Goal: Communication & Community: Share content

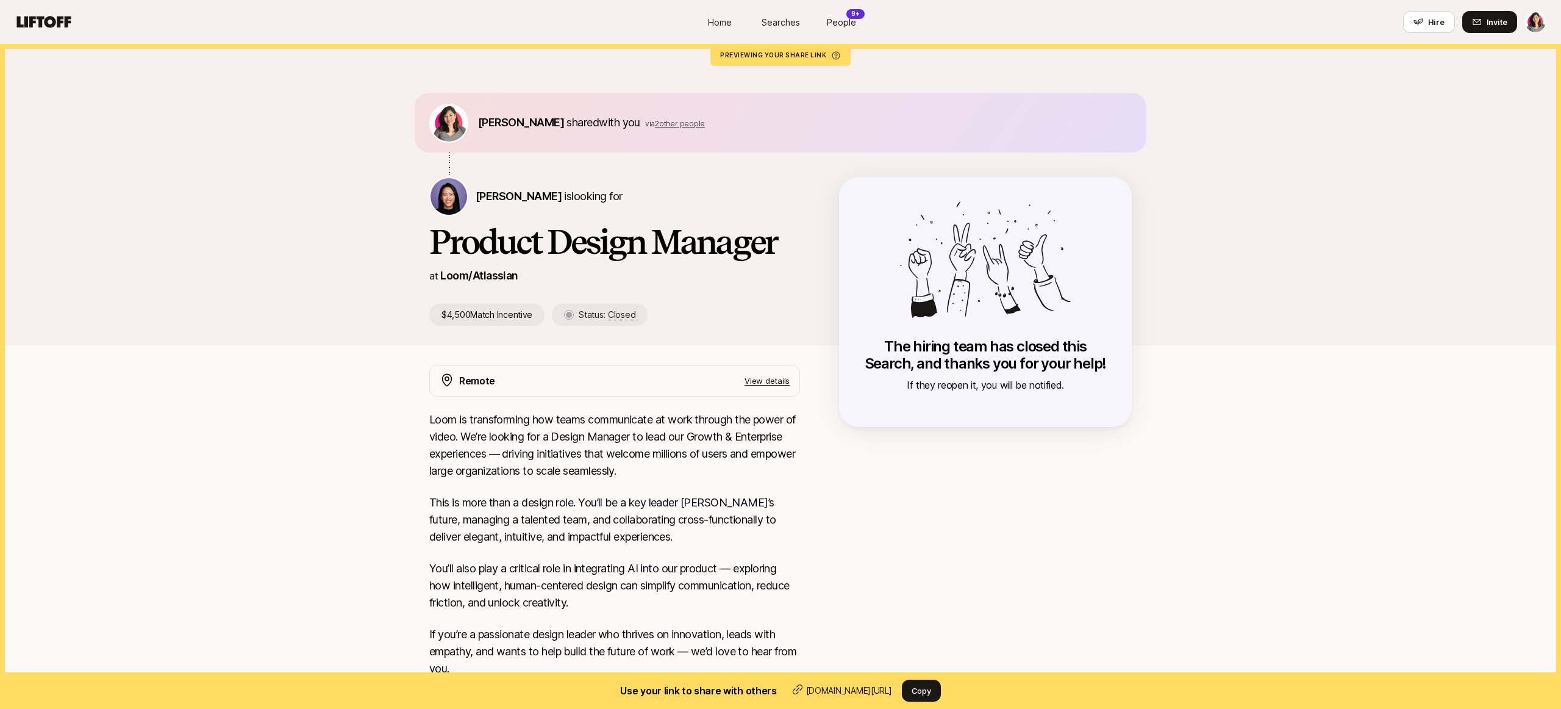
click at [718, 19] on span "Home" at bounding box center [720, 22] width 24 height 13
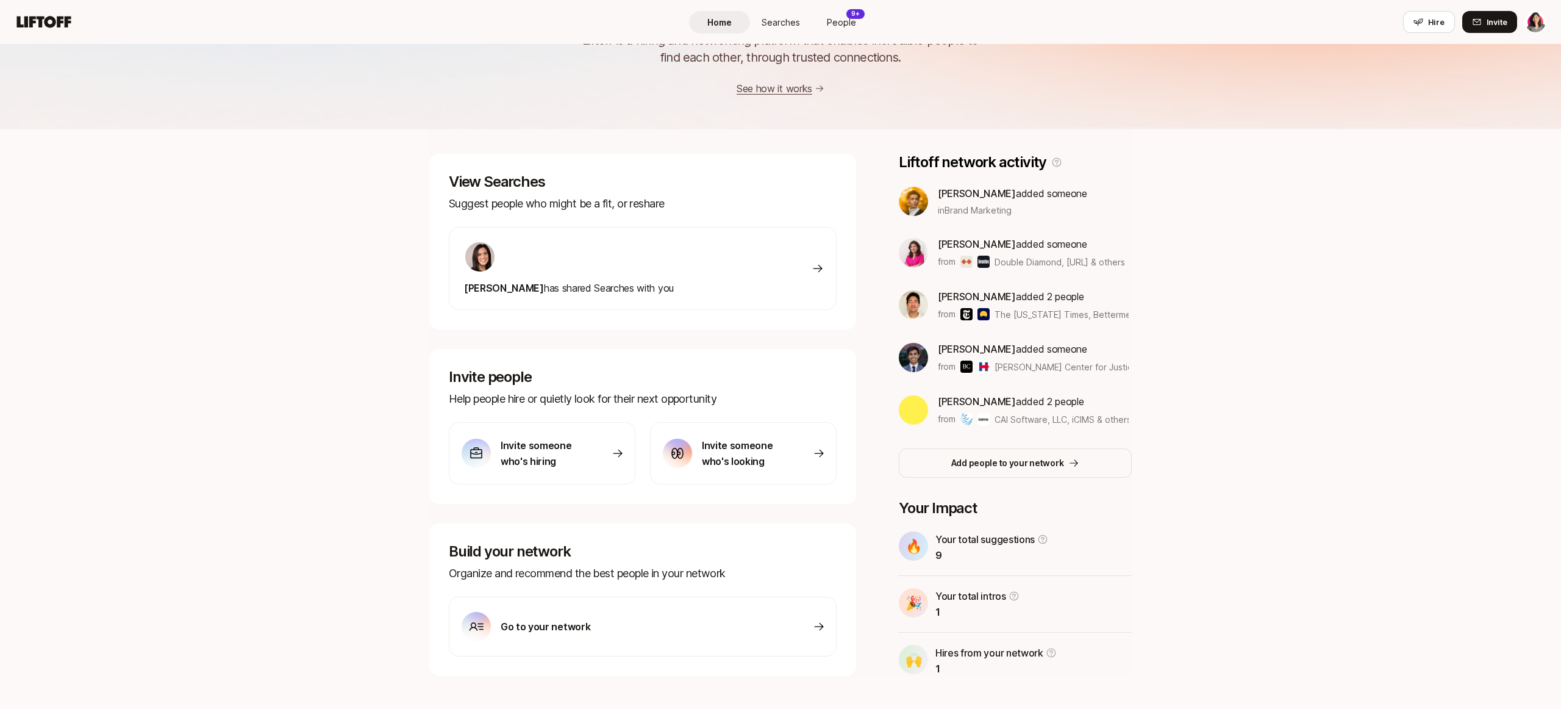
scroll to position [104, 0]
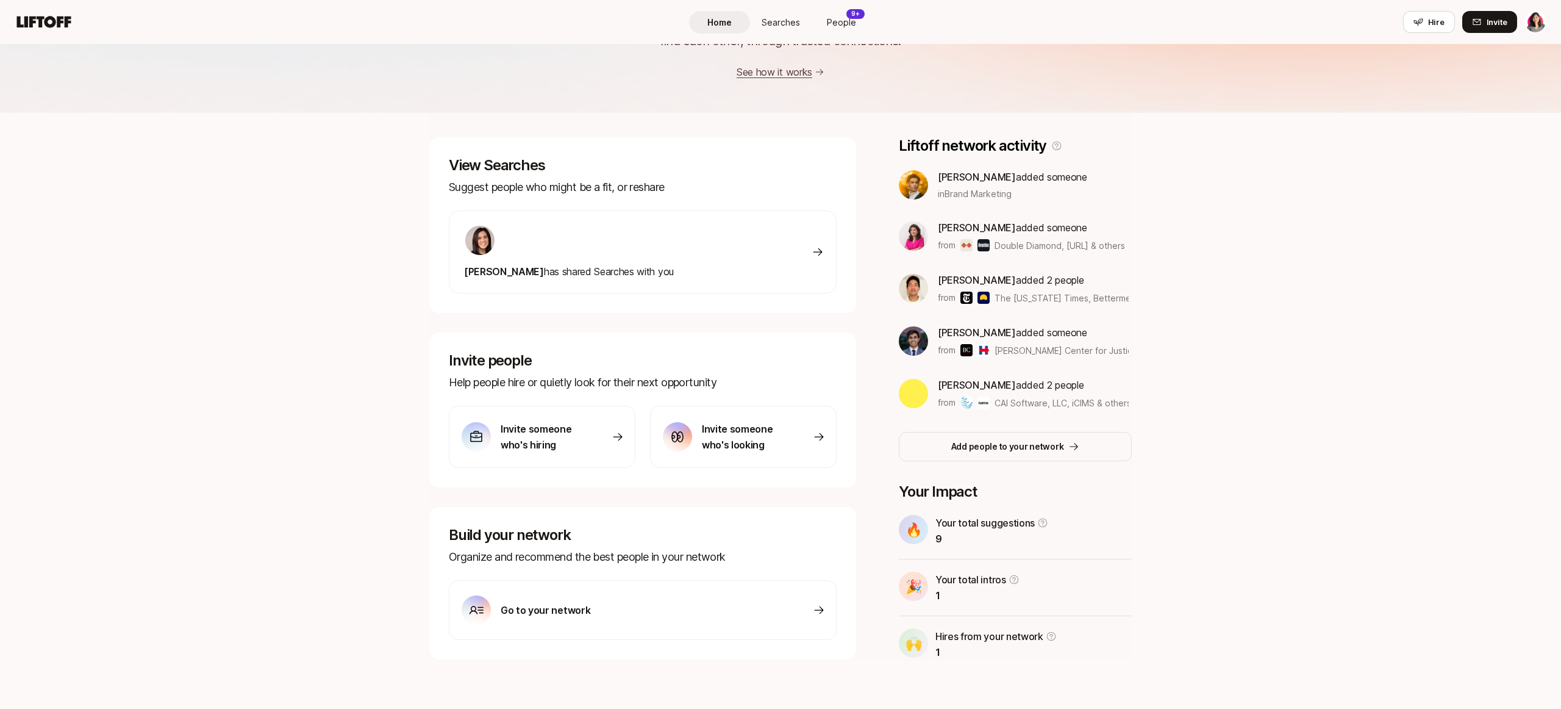
click at [728, 429] on p "Invite someone who's looking" at bounding box center [744, 437] width 85 height 32
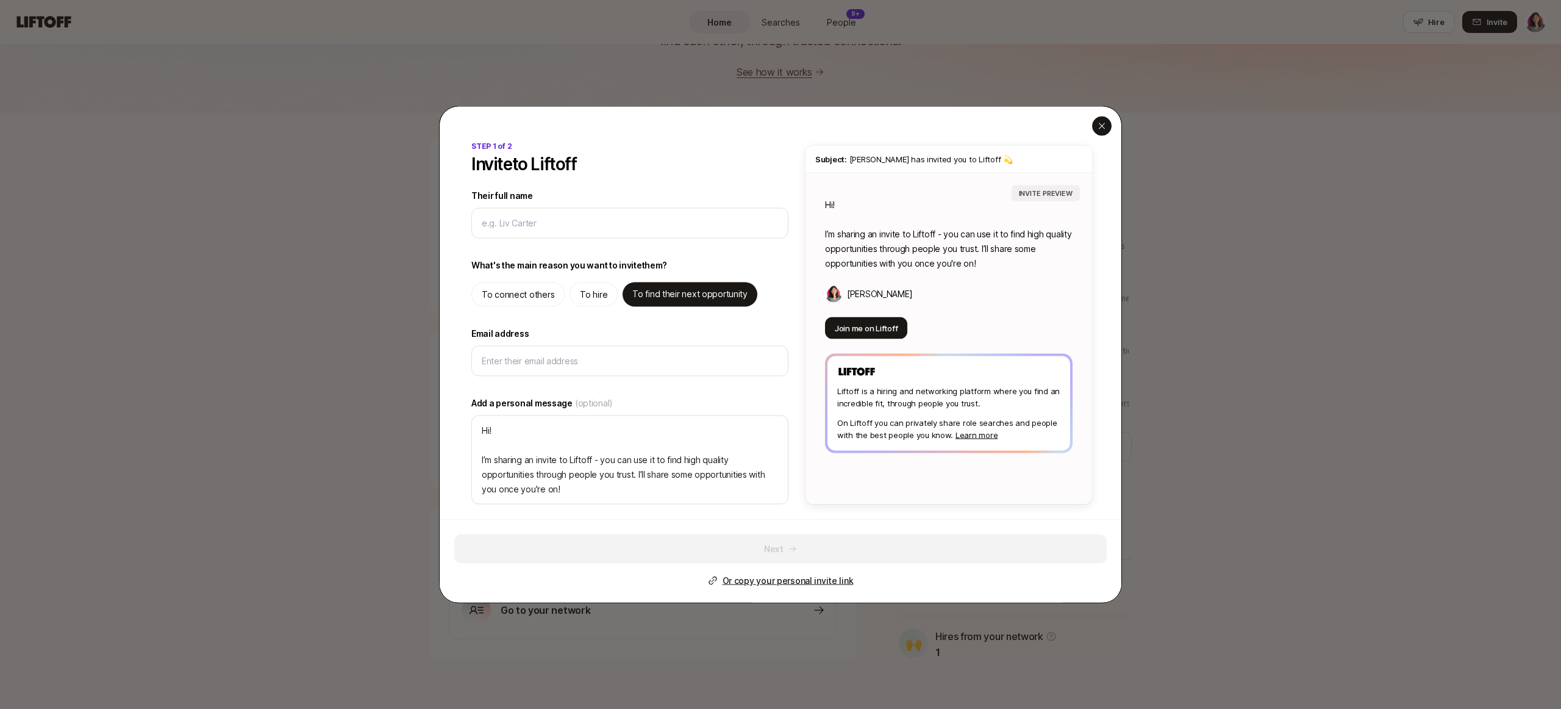
click at [1104, 130] on div "button" at bounding box center [1102, 126] width 20 height 20
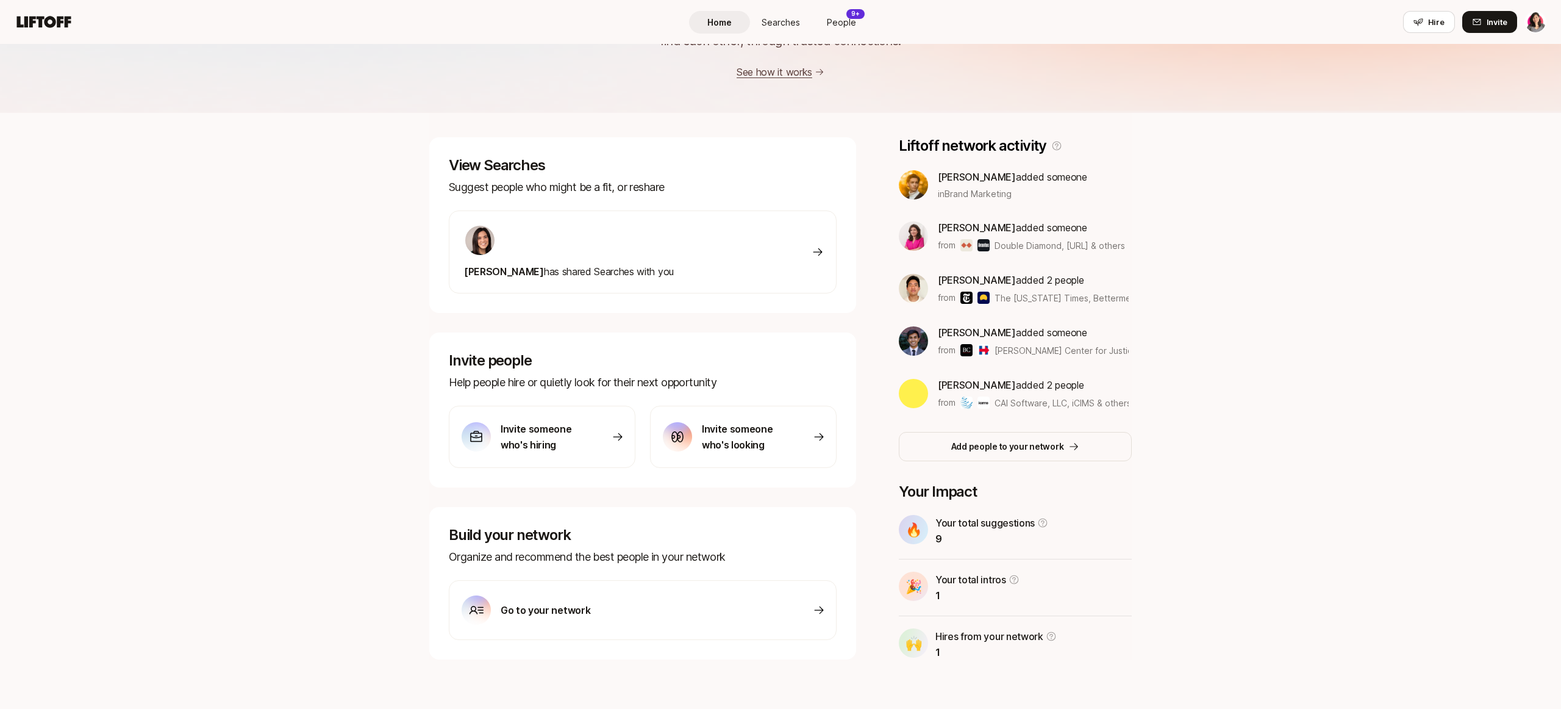
click at [606, 596] on div "Go to your network" at bounding box center [643, 610] width 388 height 60
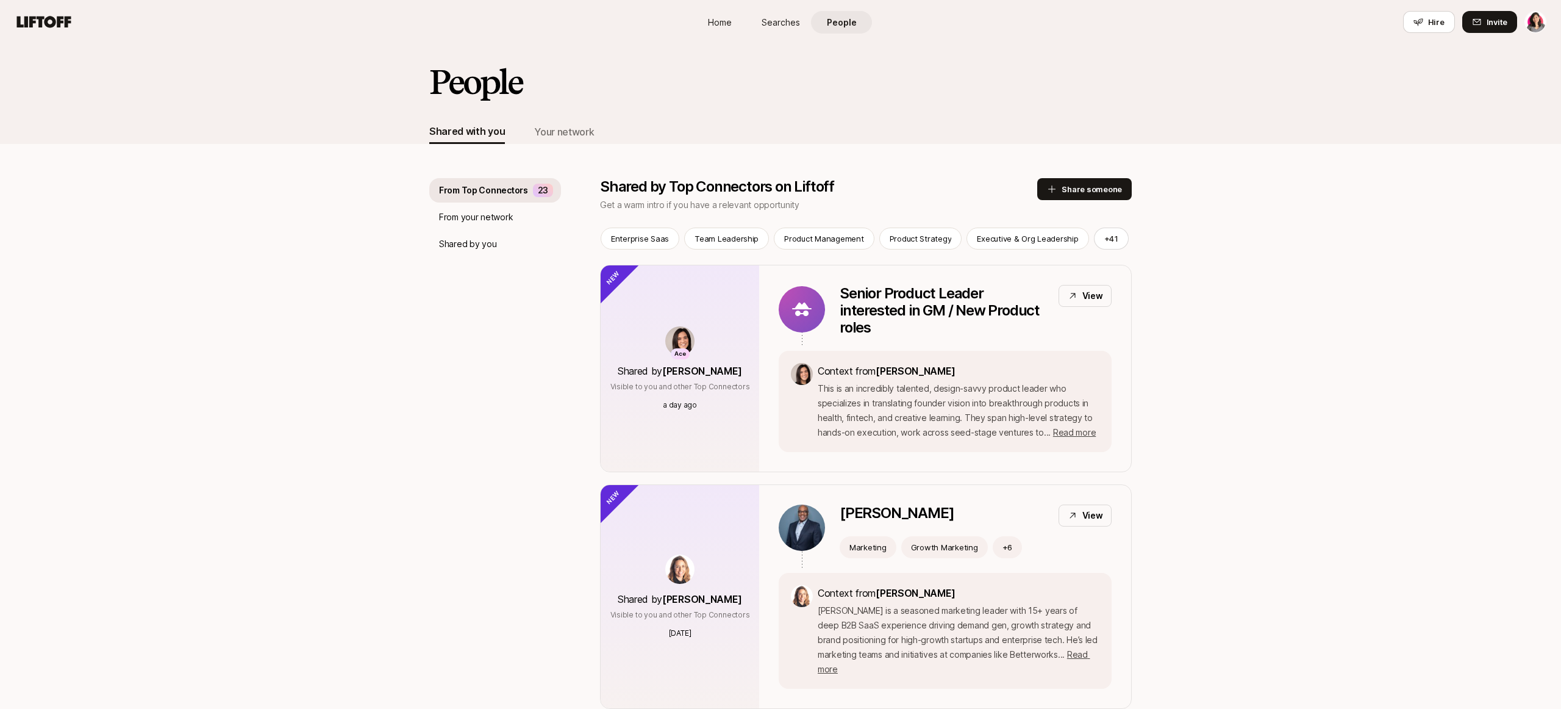
click at [780, 29] on link "Searches" at bounding box center [780, 22] width 61 height 23
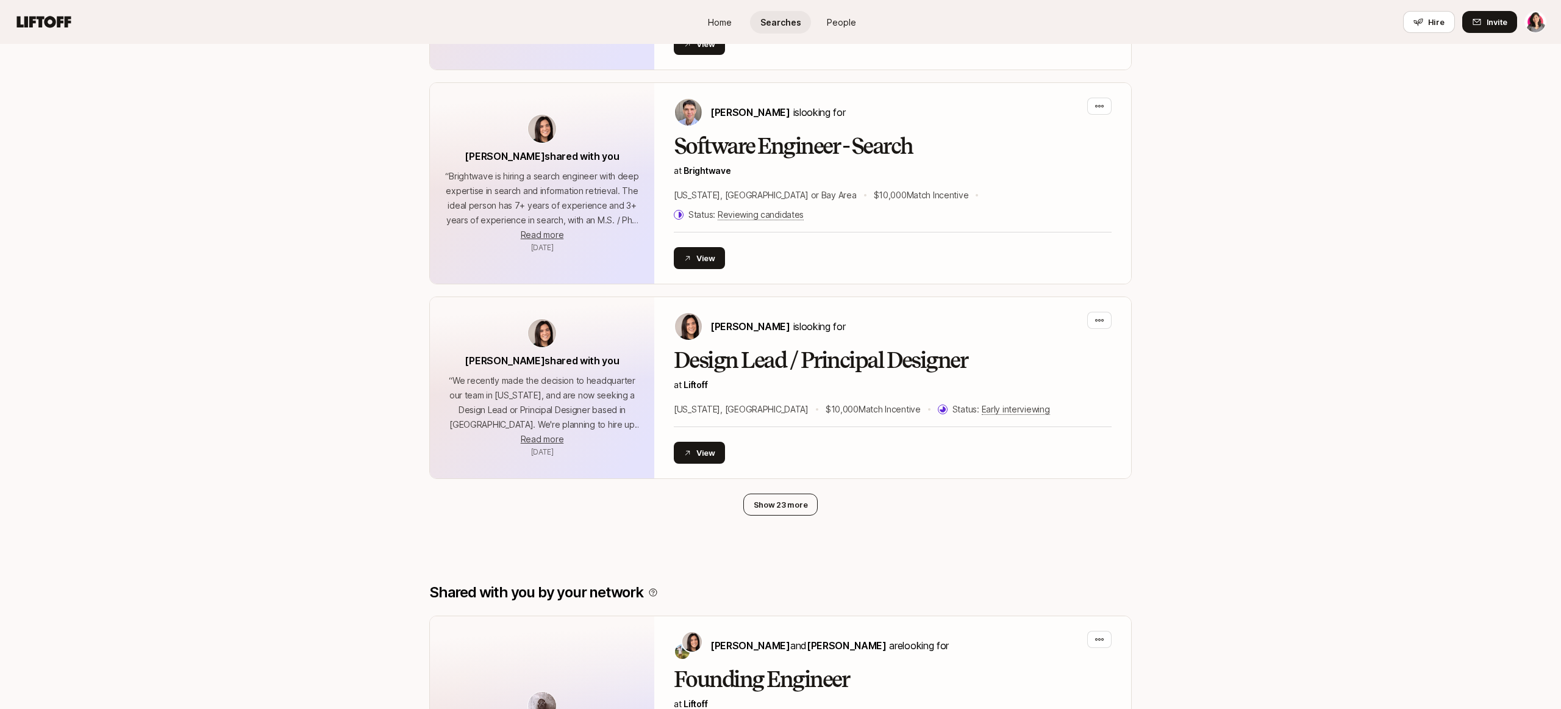
scroll to position [490, 0]
click at [766, 493] on button "Show 23 more" at bounding box center [780, 504] width 75 height 22
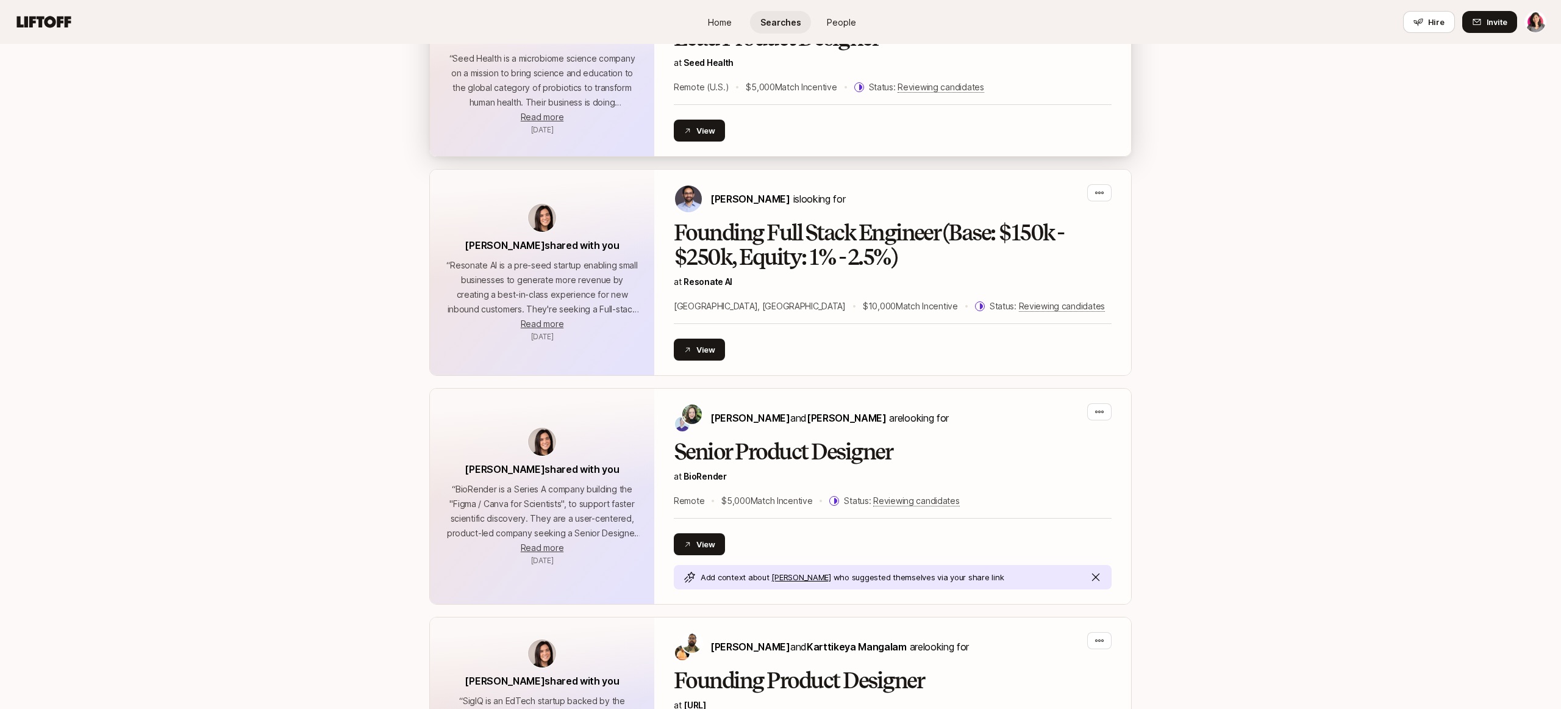
scroll to position [1399, 0]
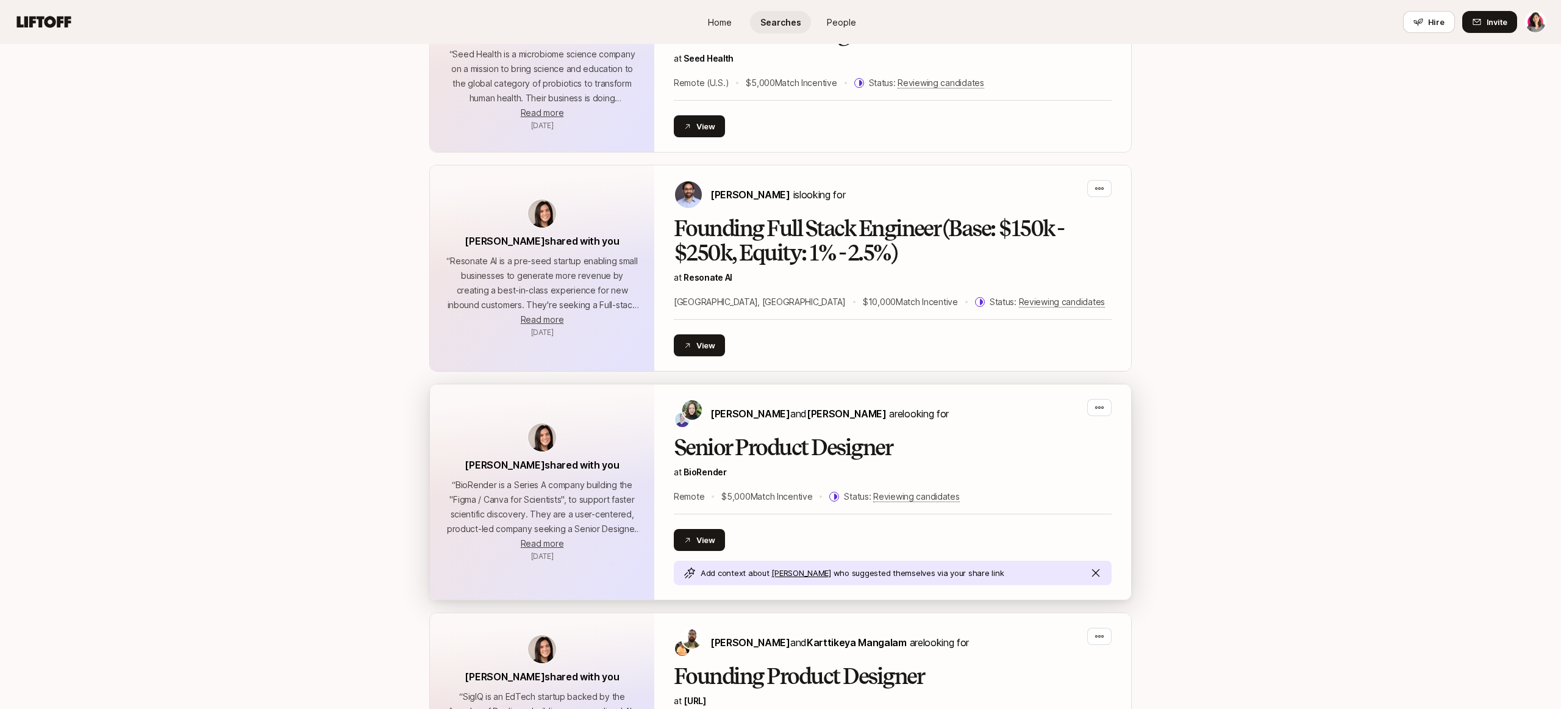
click at [937, 435] on h2 "Senior Product Designer" at bounding box center [893, 447] width 438 height 24
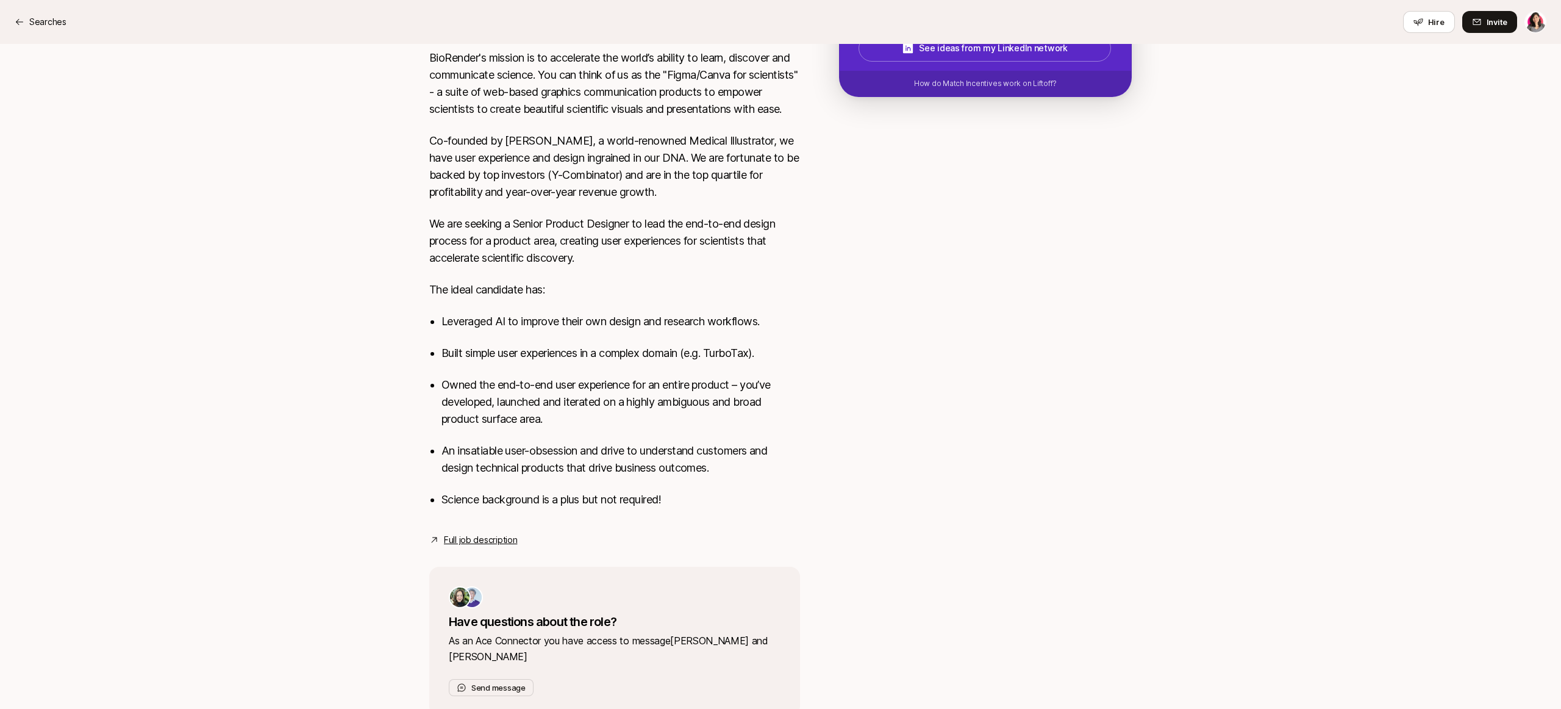
scroll to position [400, 0]
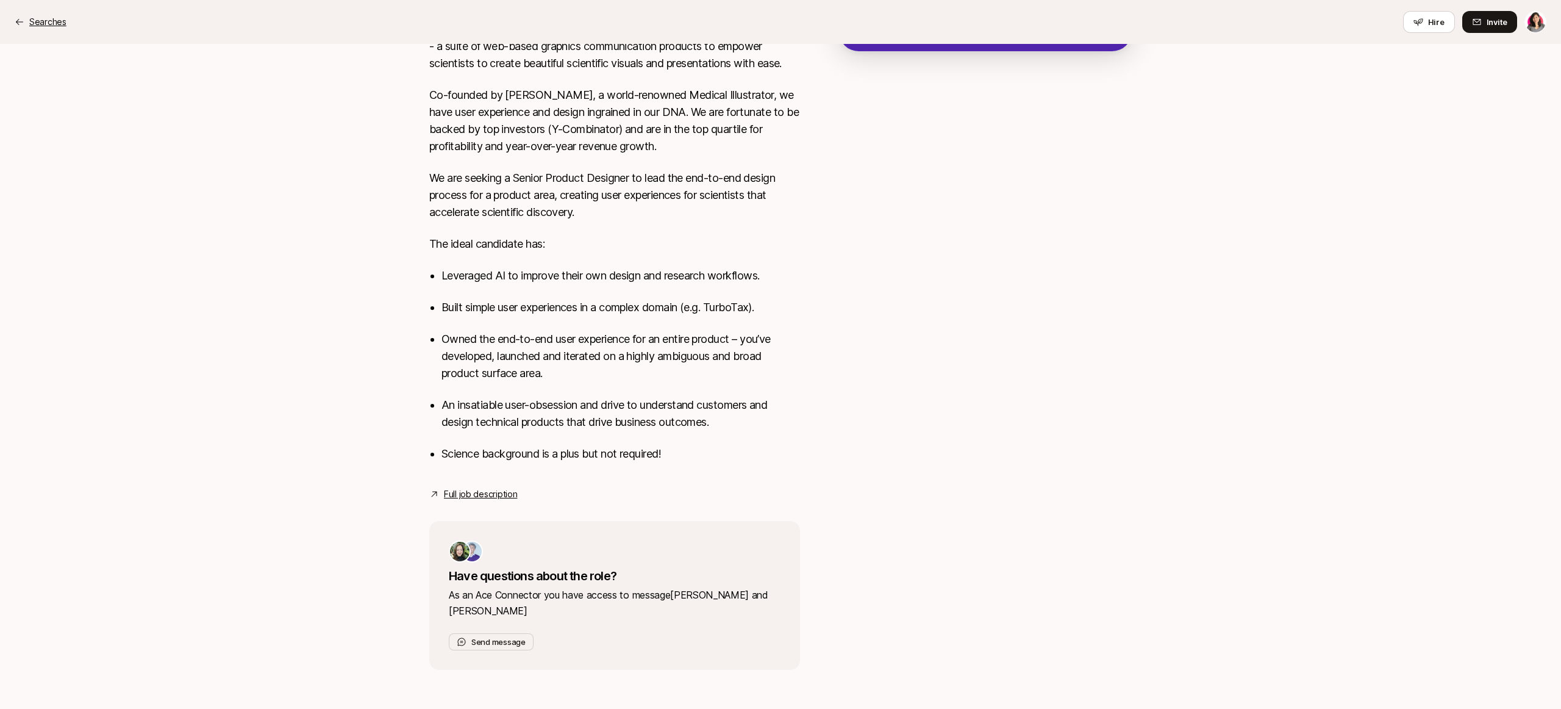
click at [34, 17] on p "Searches" at bounding box center [47, 22] width 37 height 15
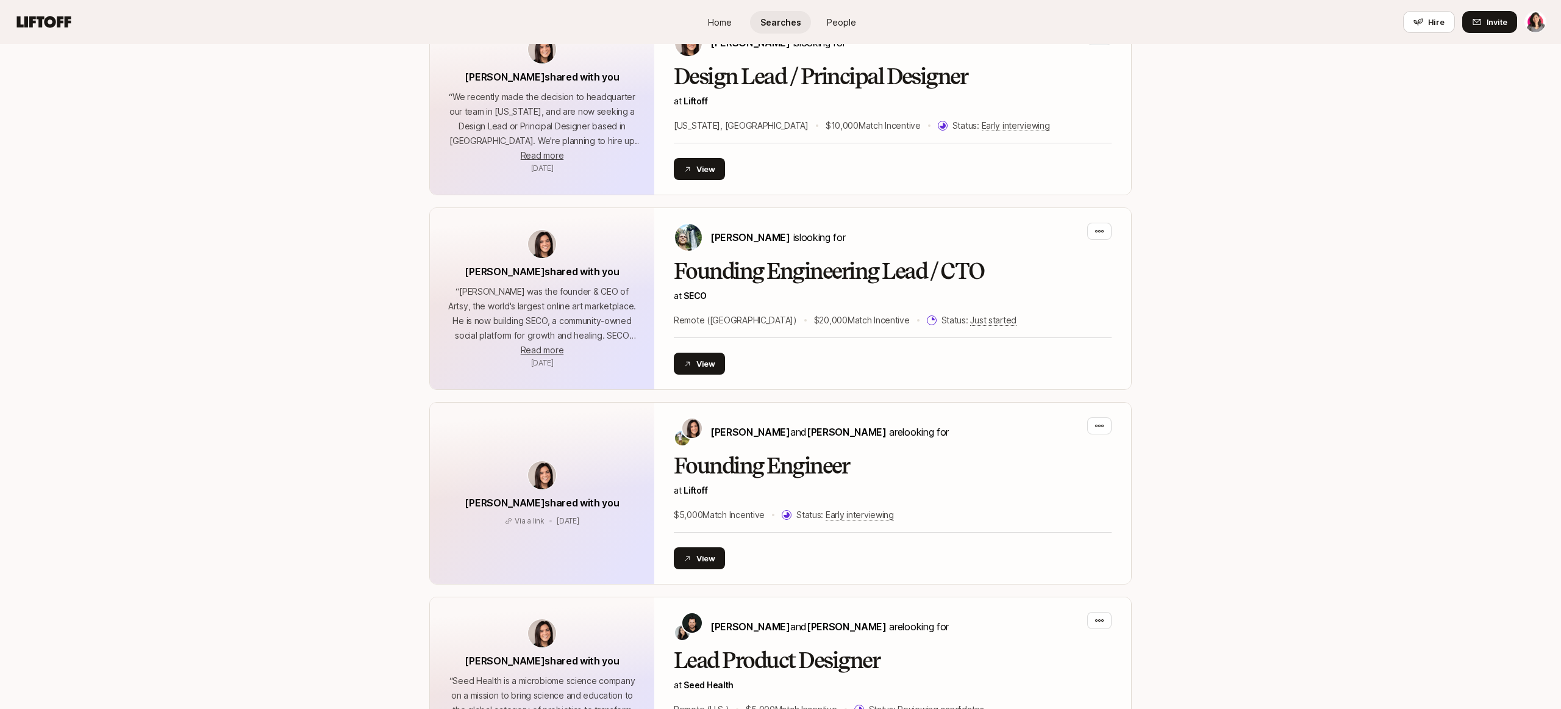
scroll to position [771, 0]
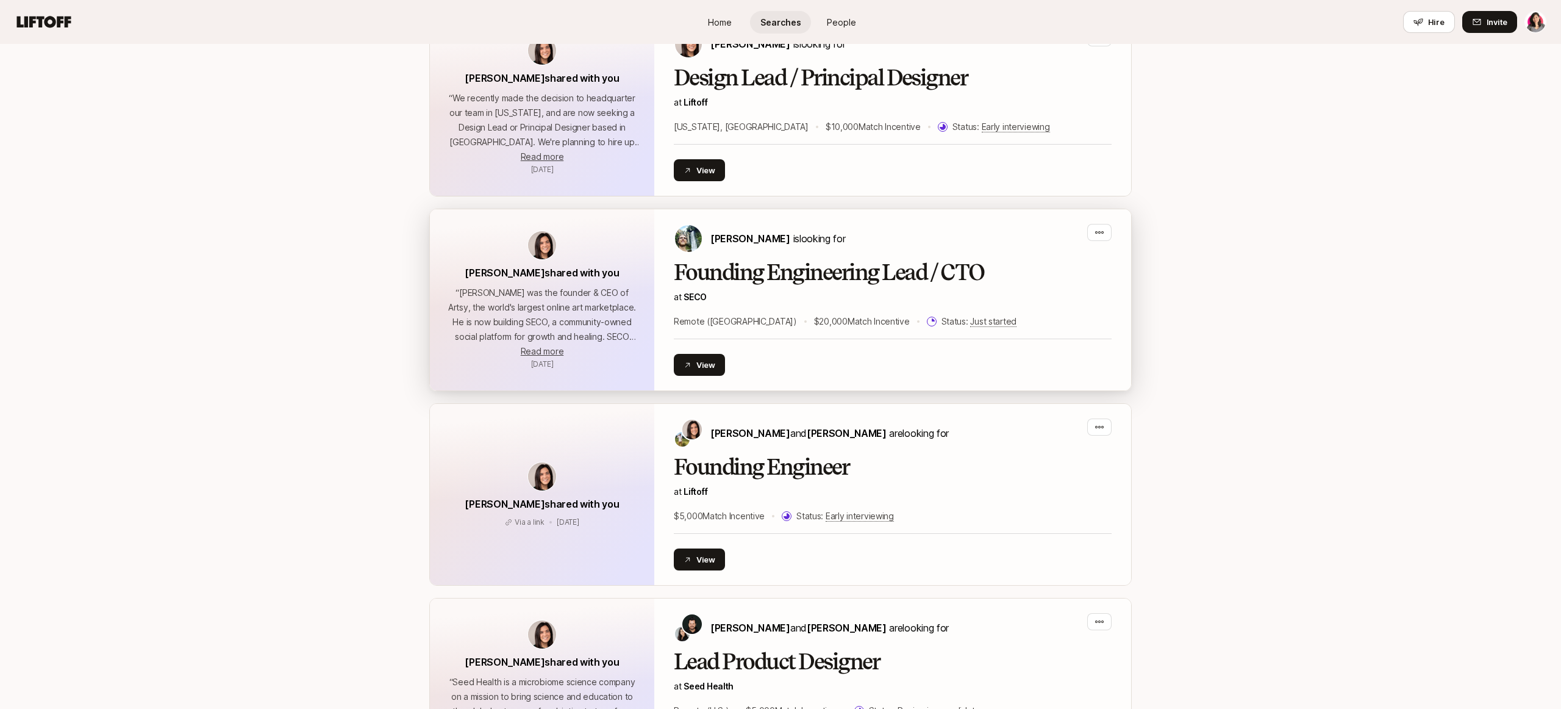
click at [828, 354] on div "View" at bounding box center [893, 365] width 438 height 22
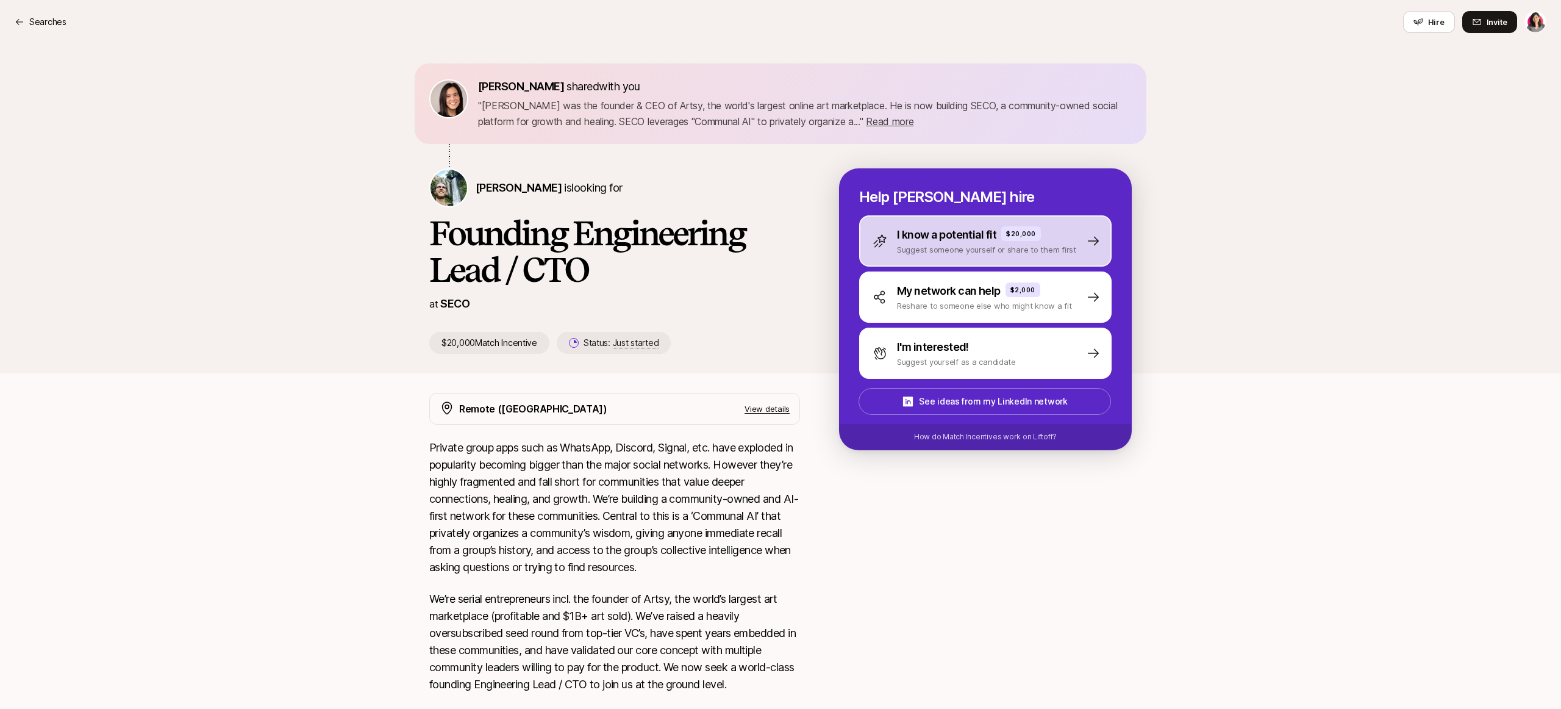
click at [1004, 257] on div "I know a potential fit $20,000 Suggest someone yourself or share to them first" at bounding box center [985, 240] width 252 height 51
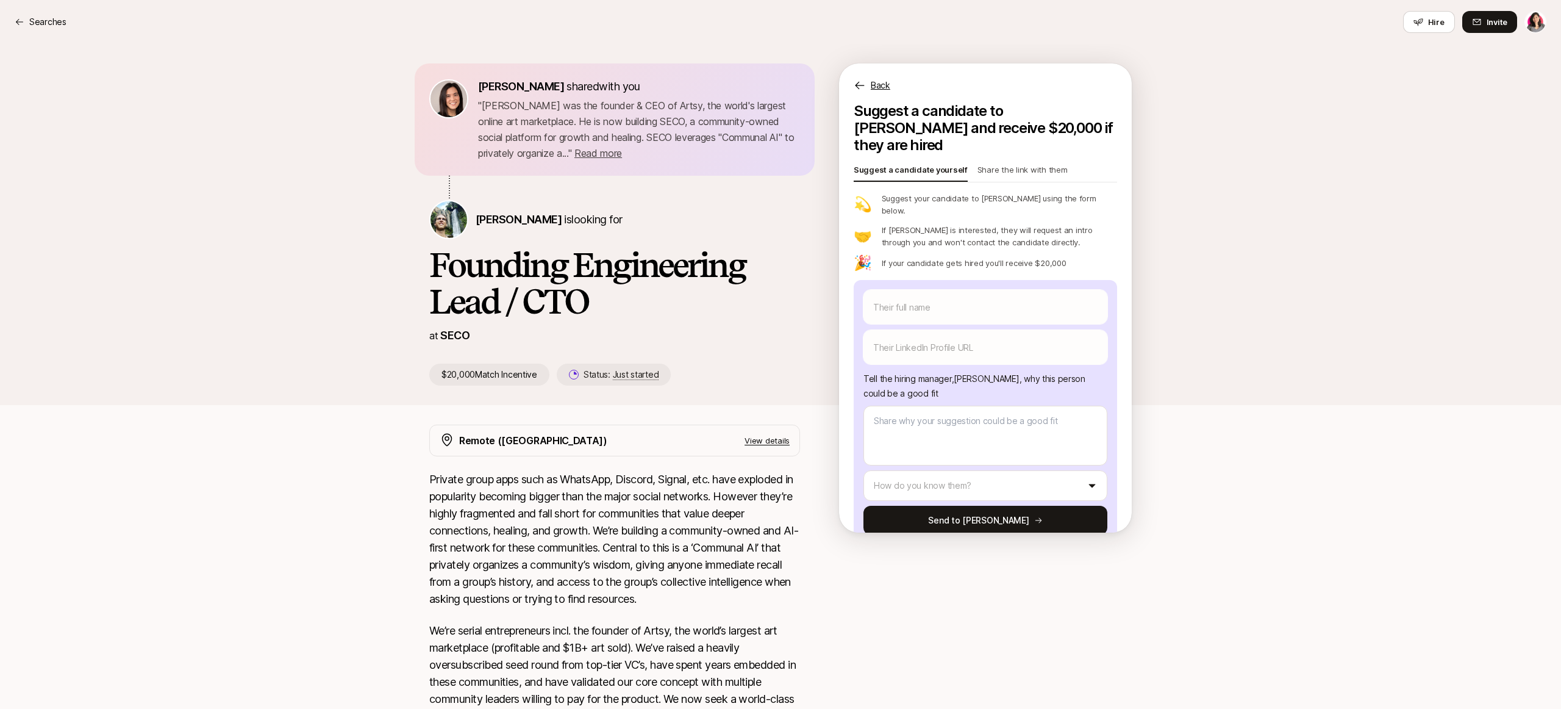
click at [1032, 163] on p "Share the link with them" at bounding box center [1022, 171] width 90 height 17
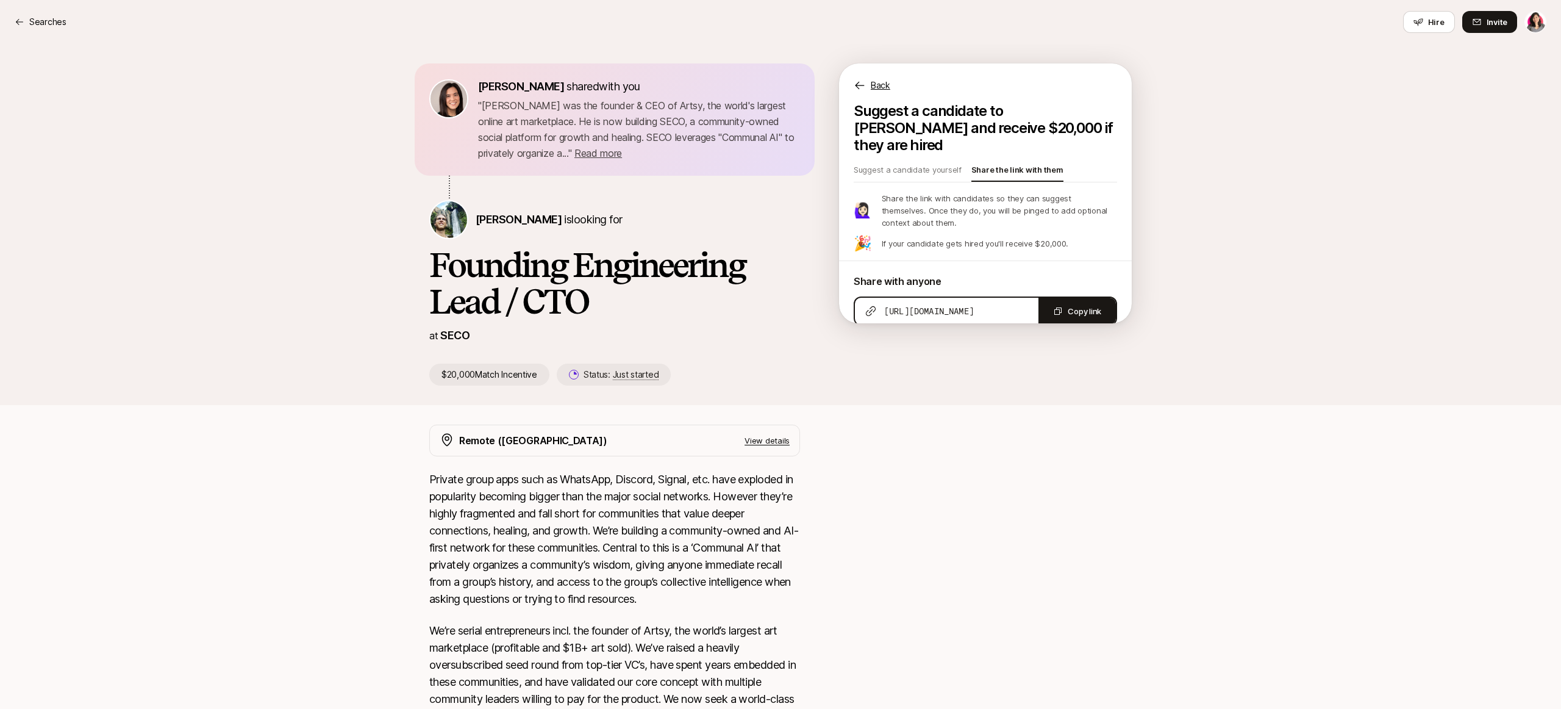
type textarea "x"
click at [1077, 298] on button "Copy link" at bounding box center [1076, 311] width 77 height 27
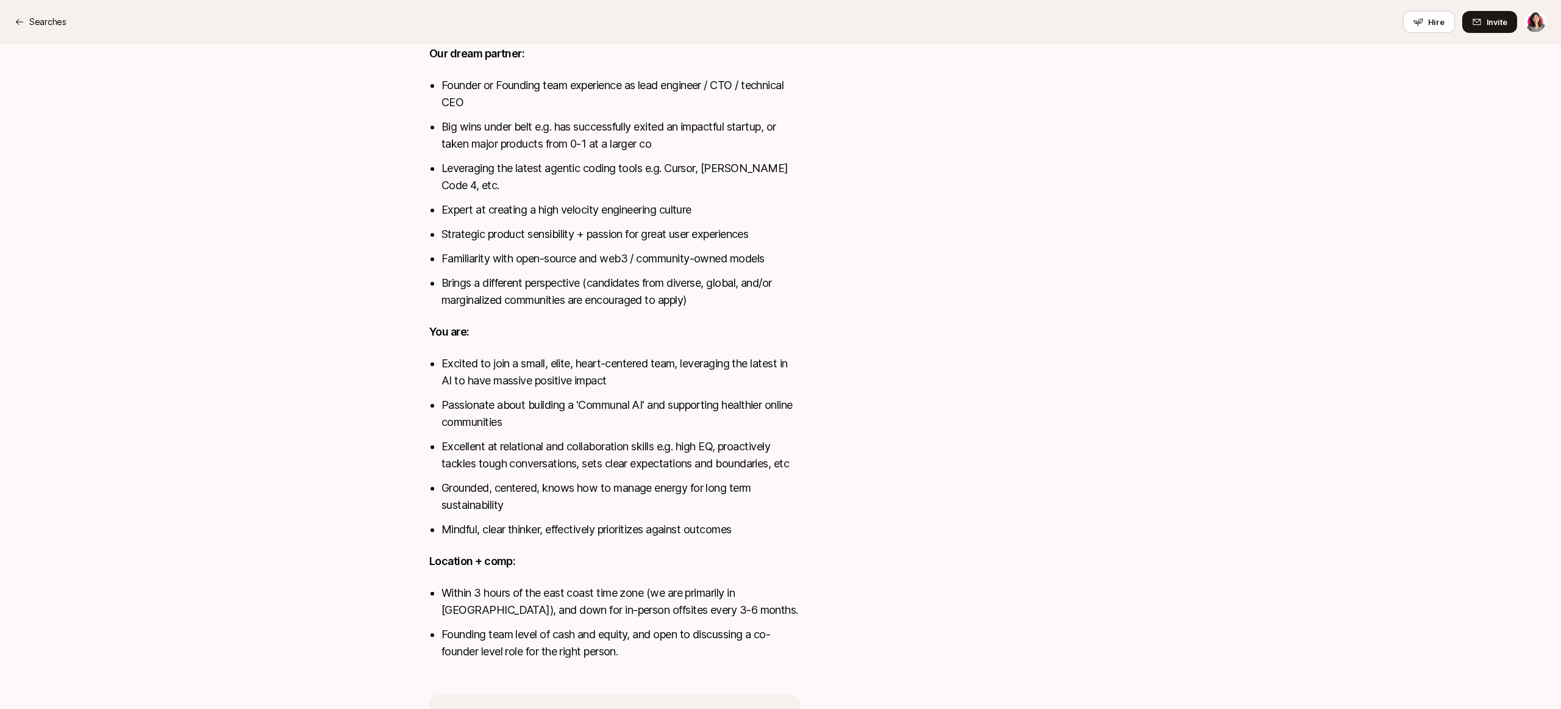
scroll to position [851, 0]
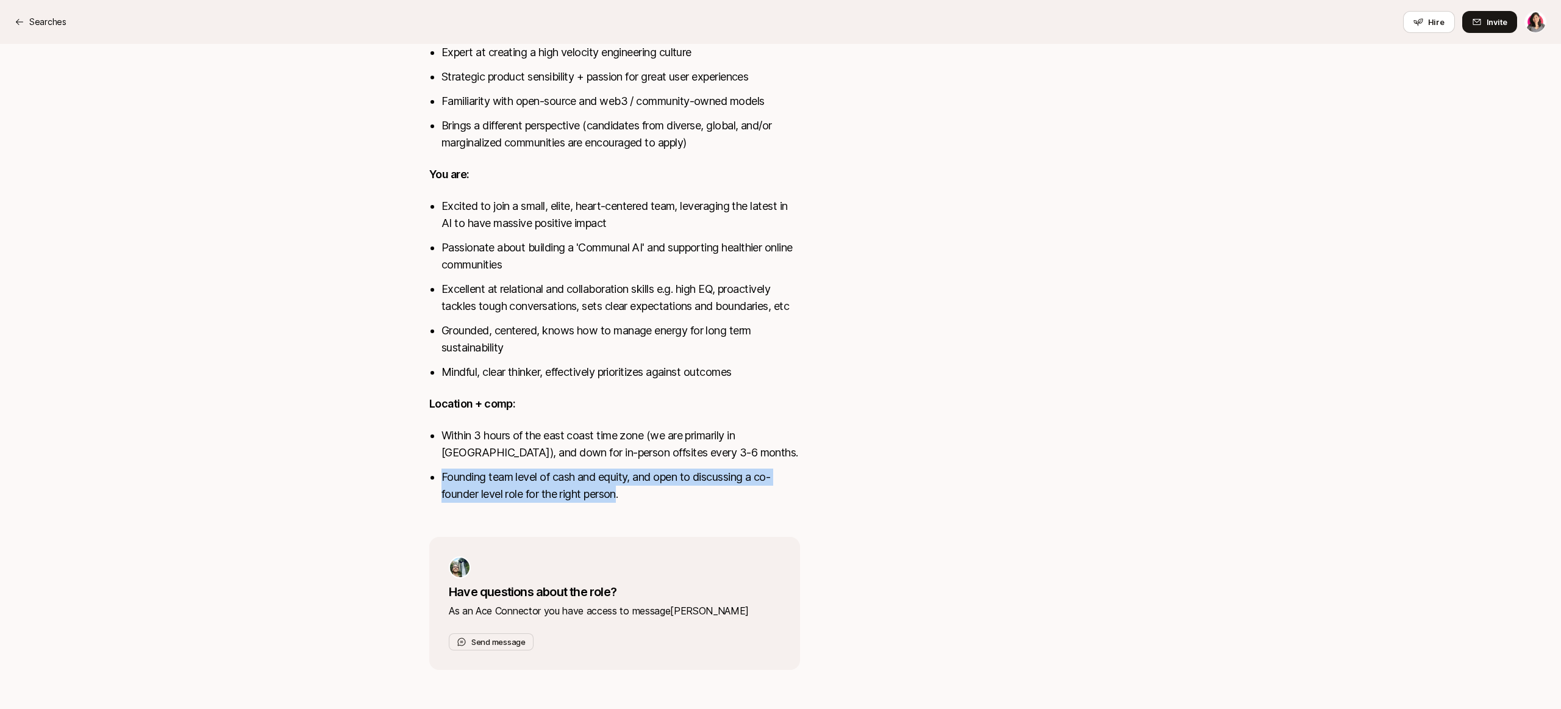
drag, startPoint x: 440, startPoint y: 478, endPoint x: 622, endPoint y: 492, distance: 182.3
click at [622, 492] on div "Private group apps such as WhatsApp, Discord, Signal, etc. have exploded in pop…" at bounding box center [614, 69] width 371 height 898
copy li "Founding team level of cash and equity, and open to discussing a co-founder lev…"
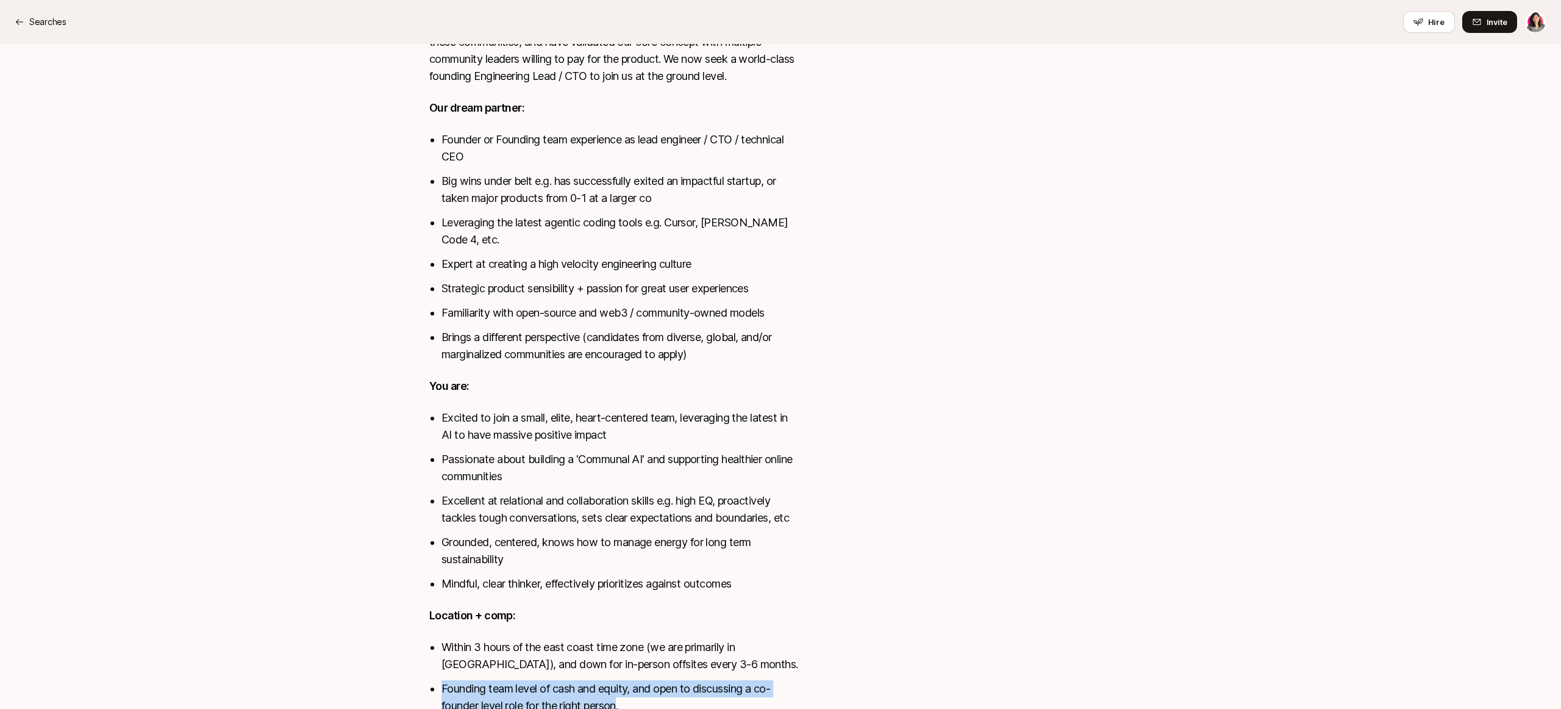
scroll to position [641, 0]
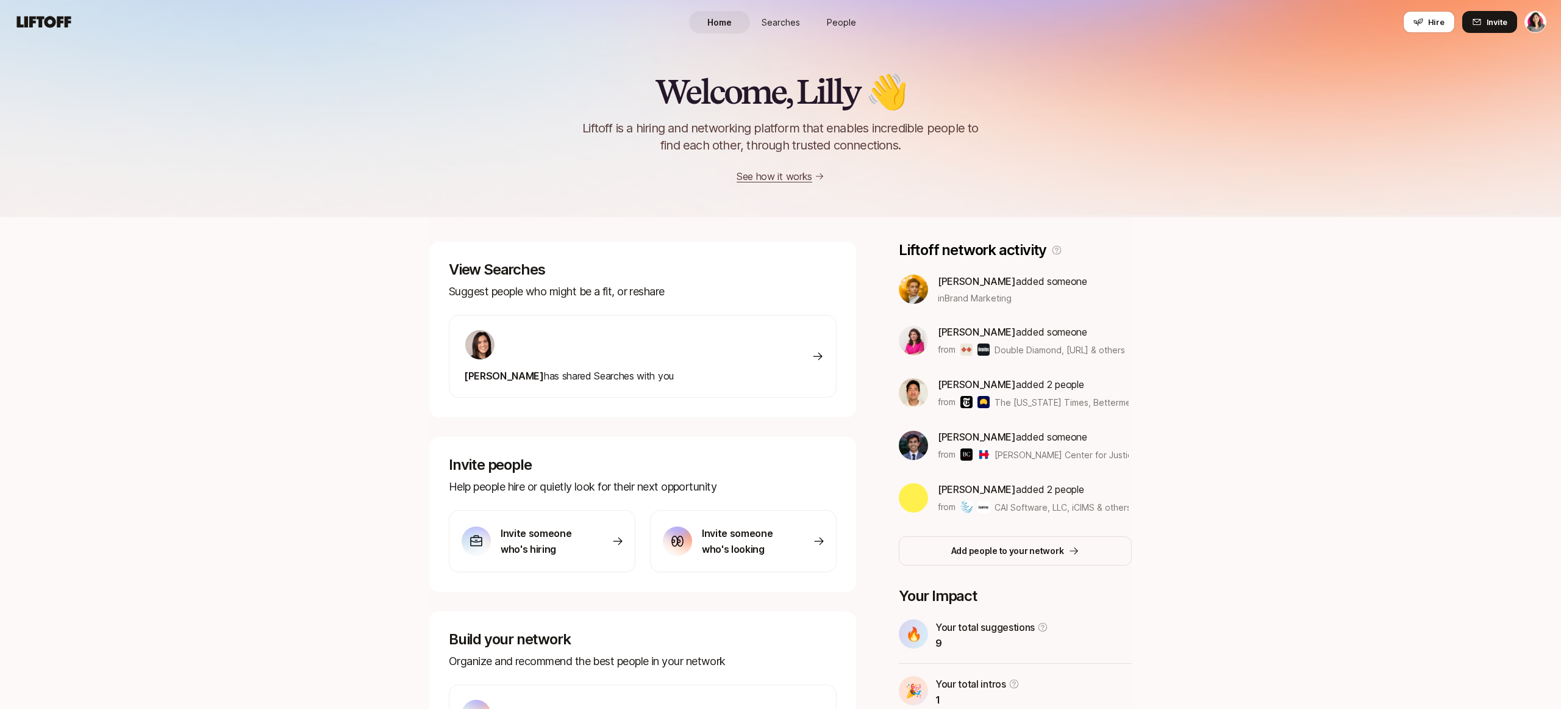
scroll to position [104, 0]
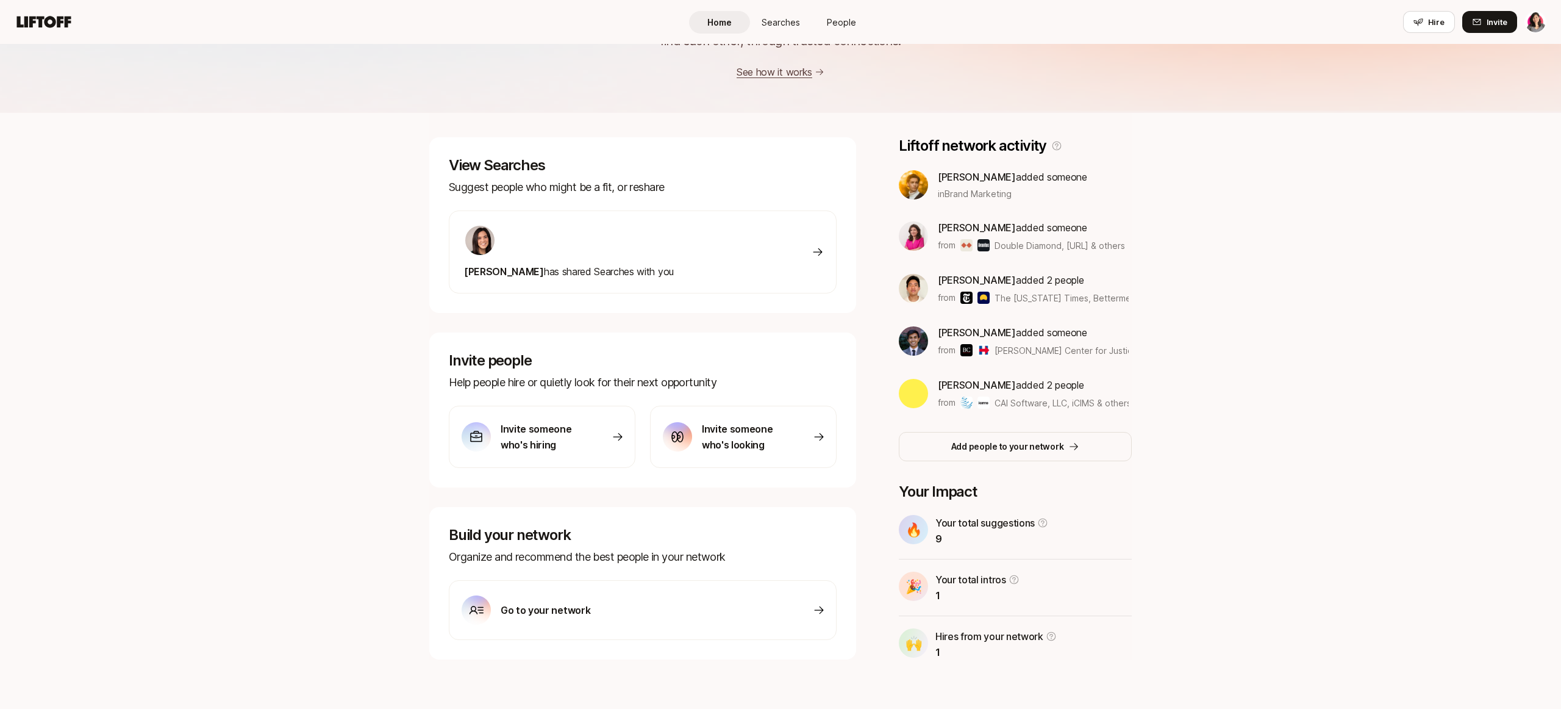
click at [740, 426] on p "Invite someone who's looking" at bounding box center [744, 437] width 85 height 32
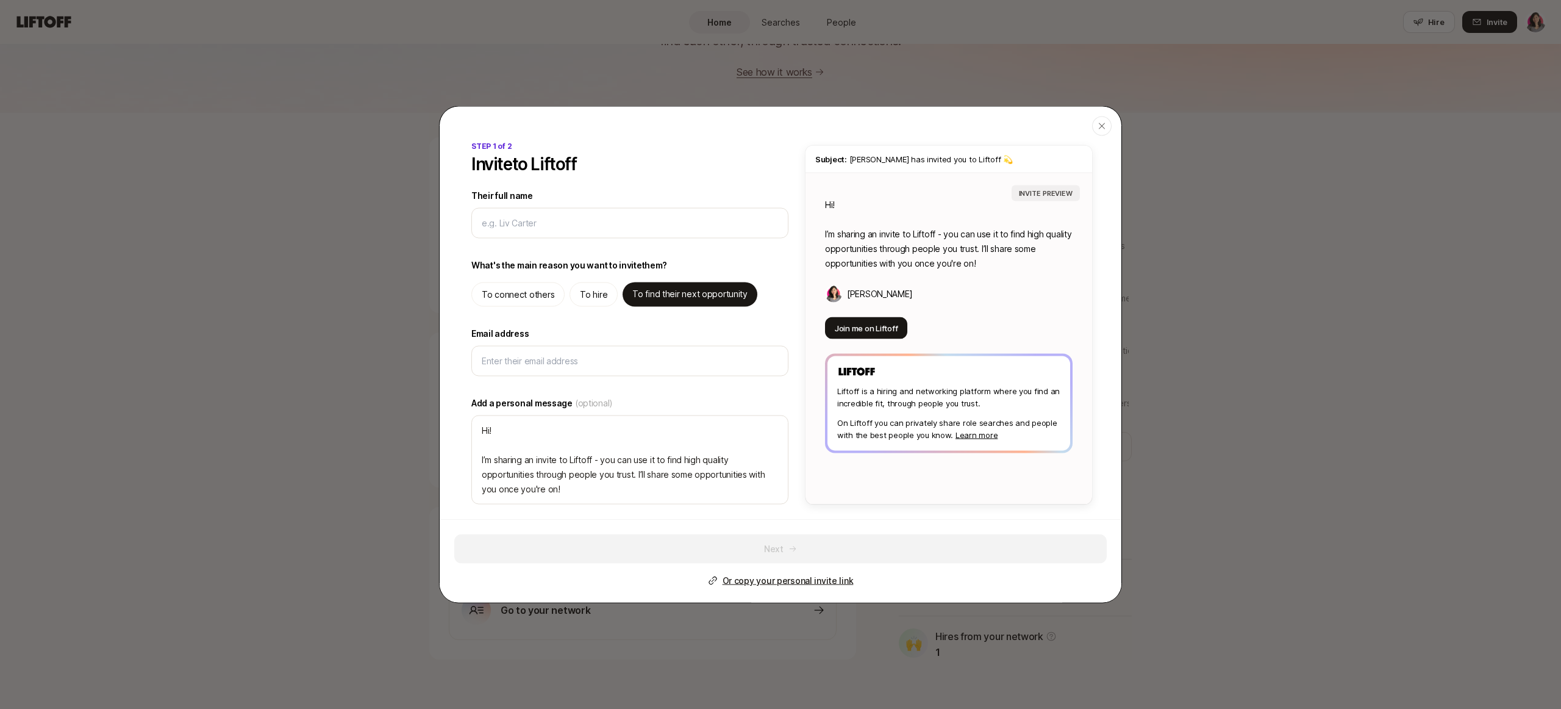
type textarea "x"
click at [813, 579] on p "Or copy your personal invite link" at bounding box center [788, 580] width 131 height 15
click at [1103, 127] on icon "button" at bounding box center [1102, 126] width 6 height 6
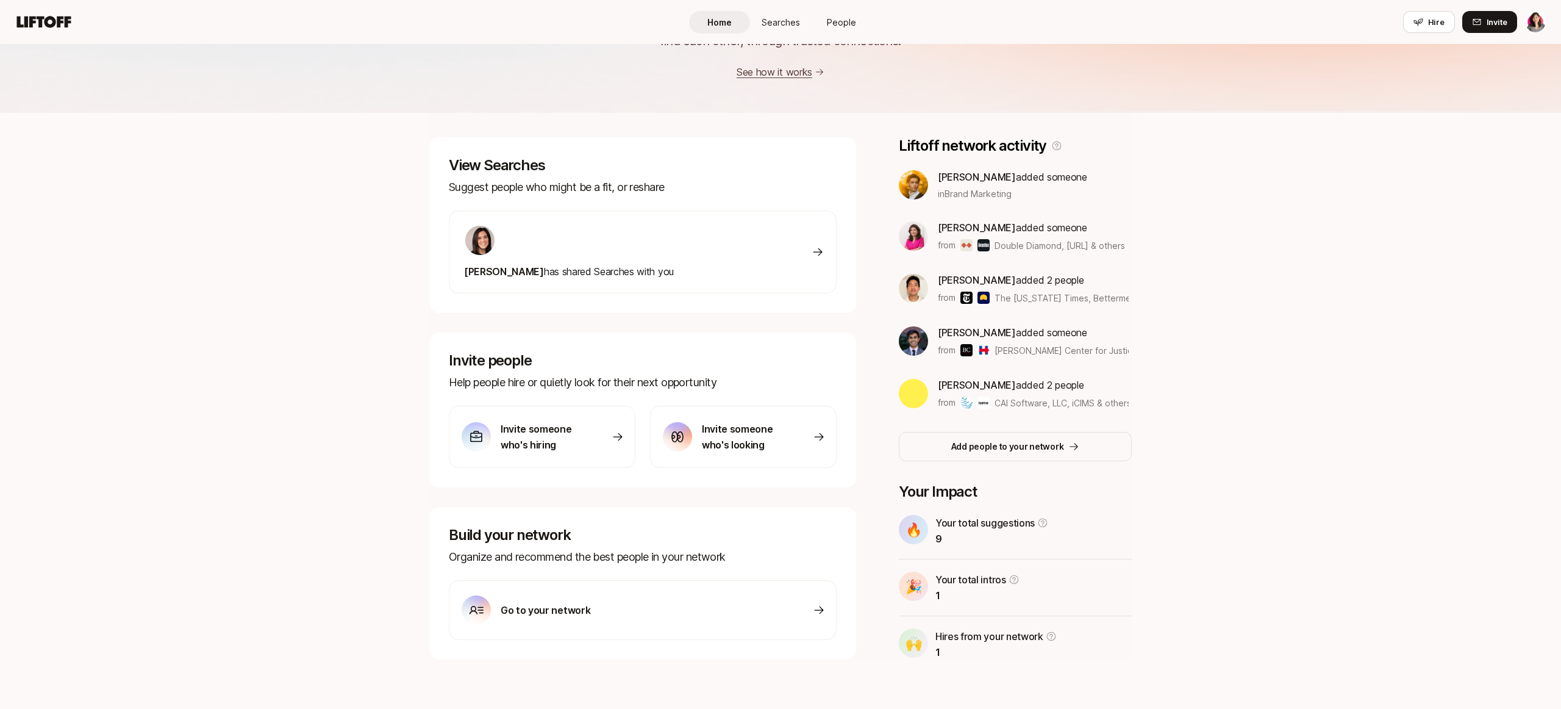
click at [785, 27] on span "Searches" at bounding box center [781, 22] width 38 height 13
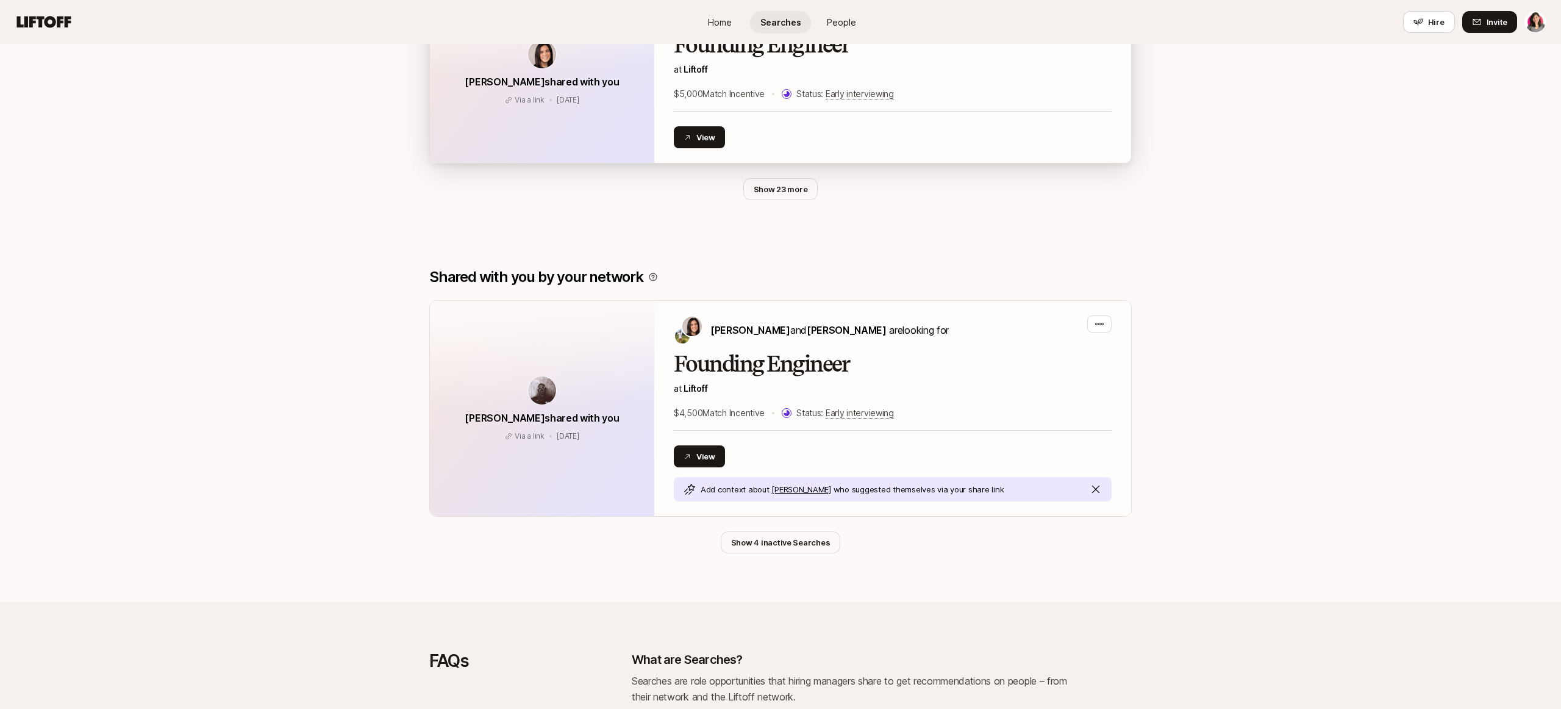
scroll to position [824, 0]
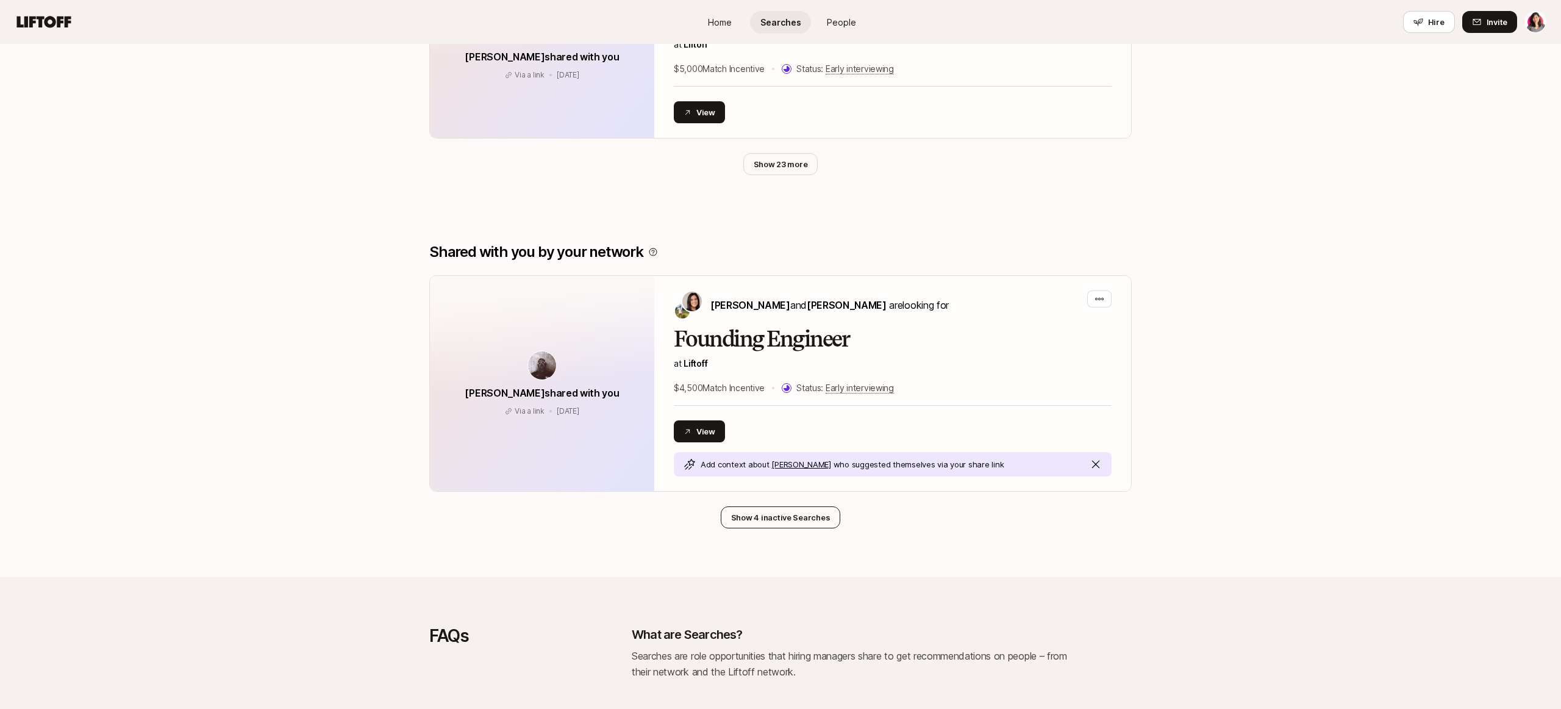
click at [775, 526] on button "Show 4 inactive Searches" at bounding box center [781, 517] width 120 height 22
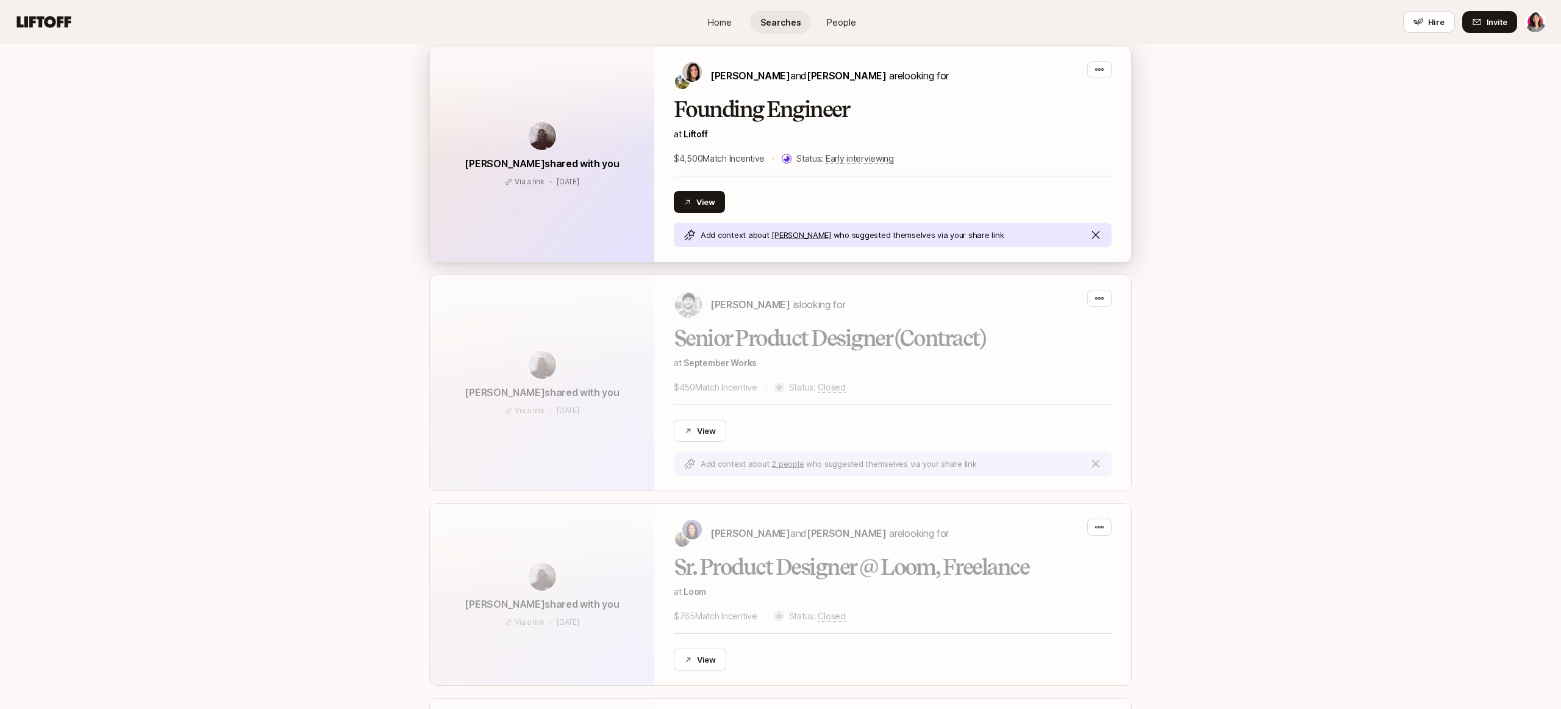
scroll to position [660, 0]
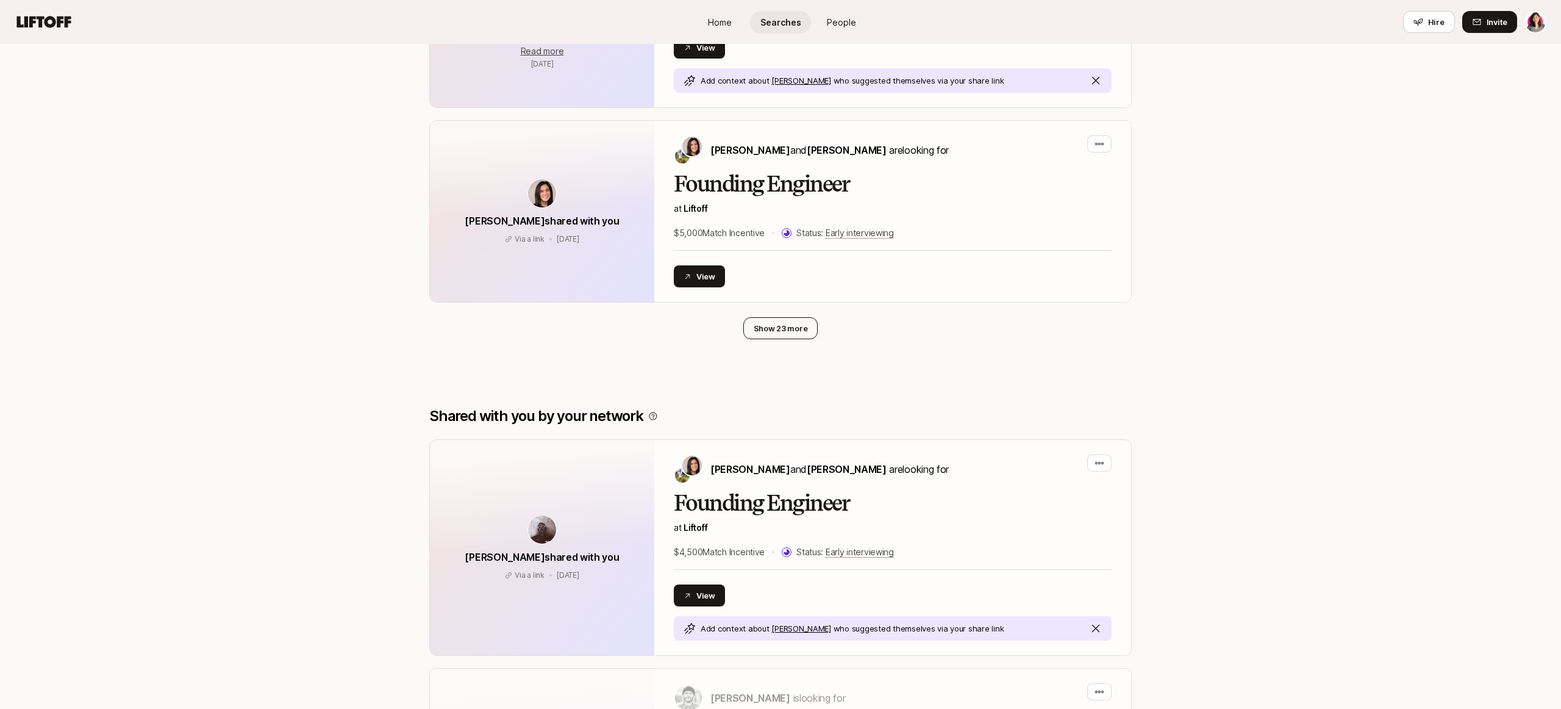
click at [763, 332] on button "Show 23 more" at bounding box center [780, 328] width 75 height 22
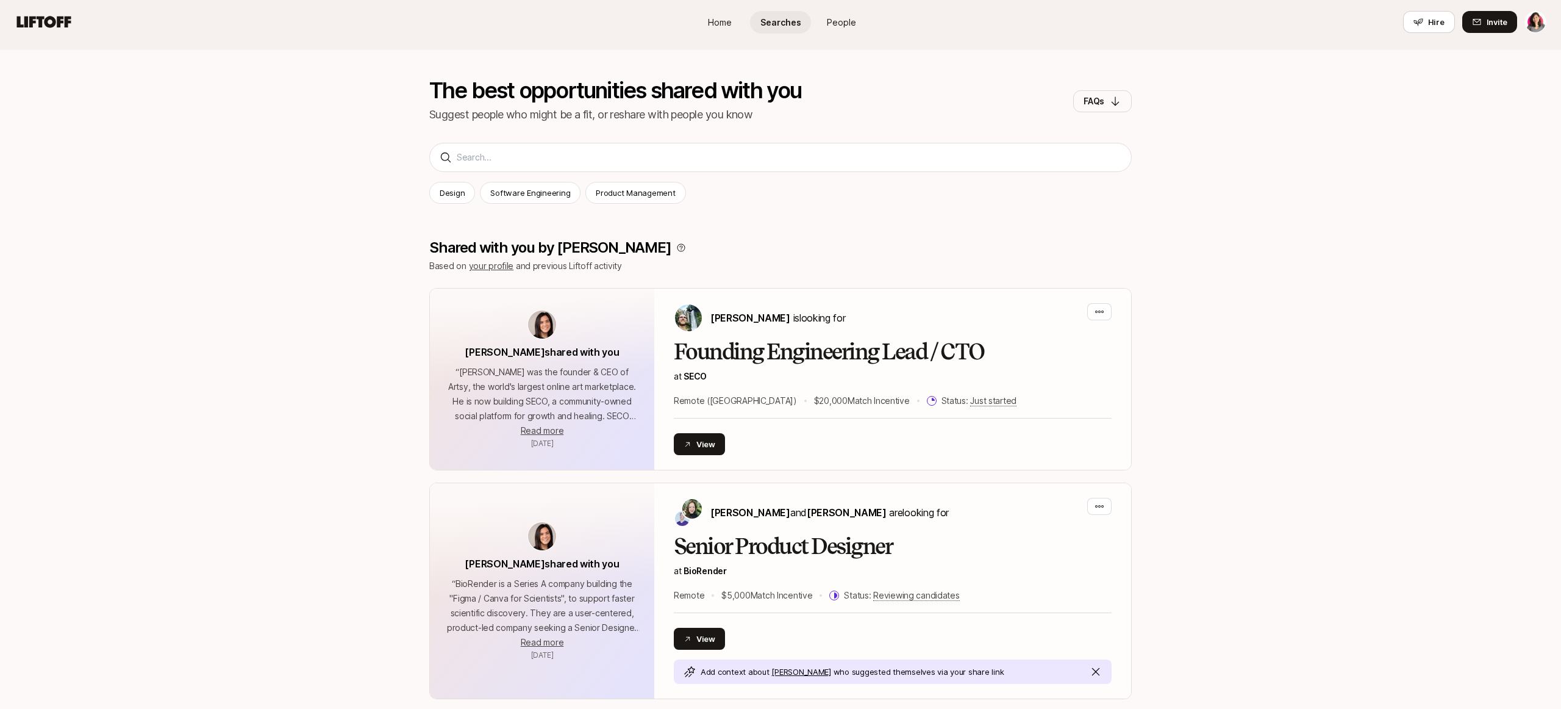
scroll to position [0, 0]
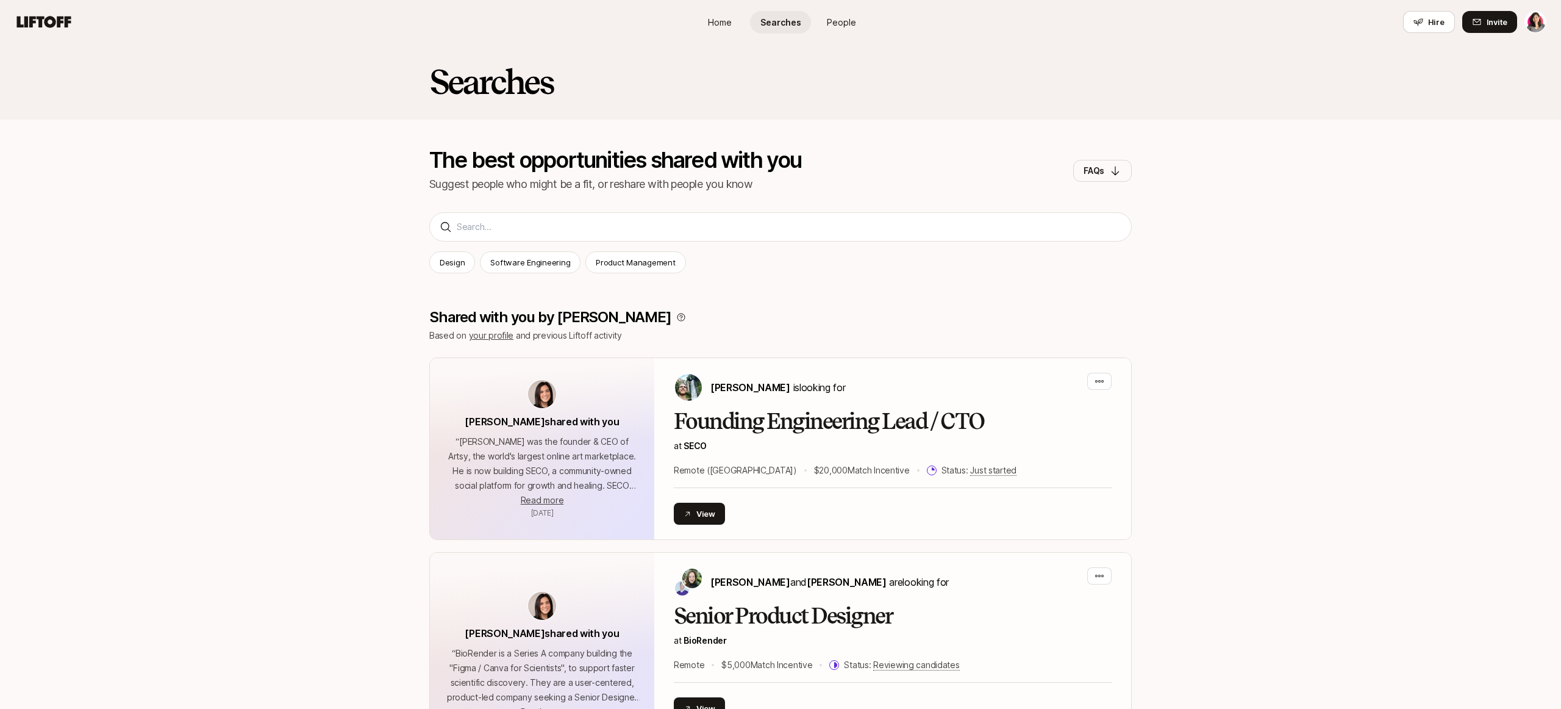
click at [723, 24] on span "Home" at bounding box center [720, 22] width 24 height 13
